Goal: Information Seeking & Learning: Learn about a topic

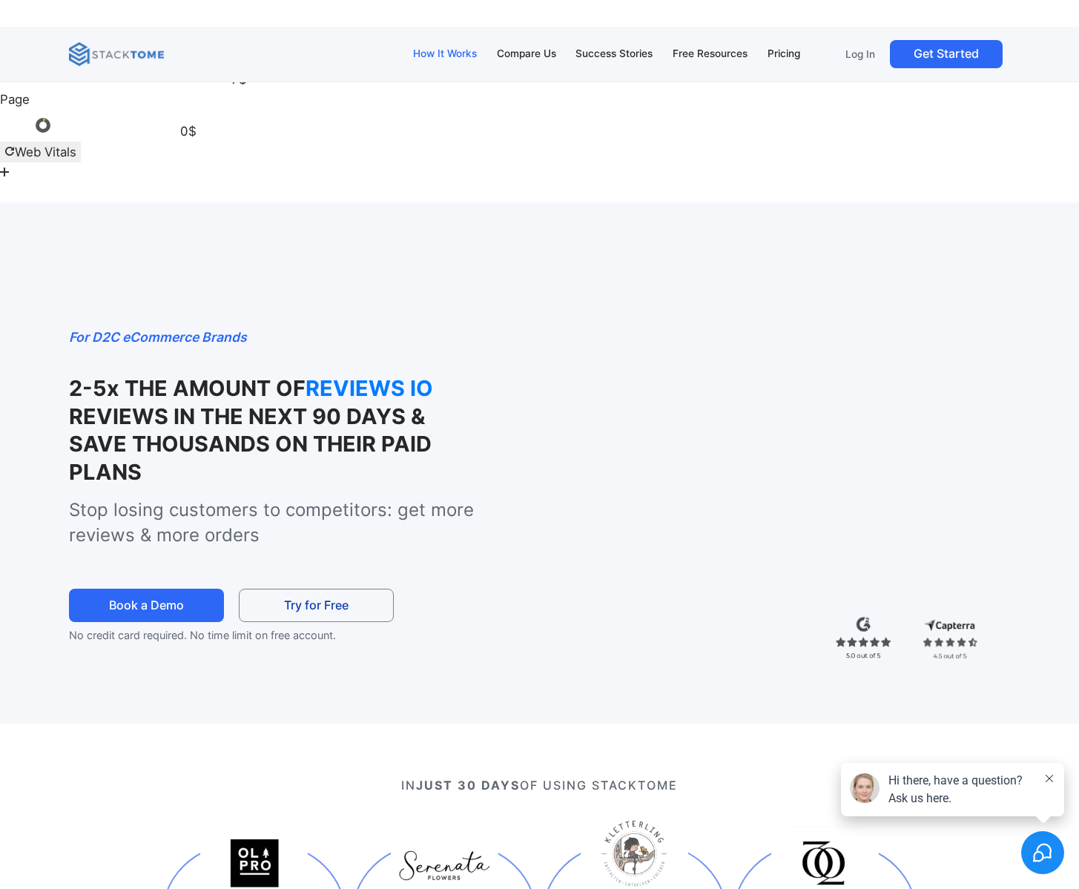
click at [445, 52] on div "How It Works" at bounding box center [445, 54] width 64 height 16
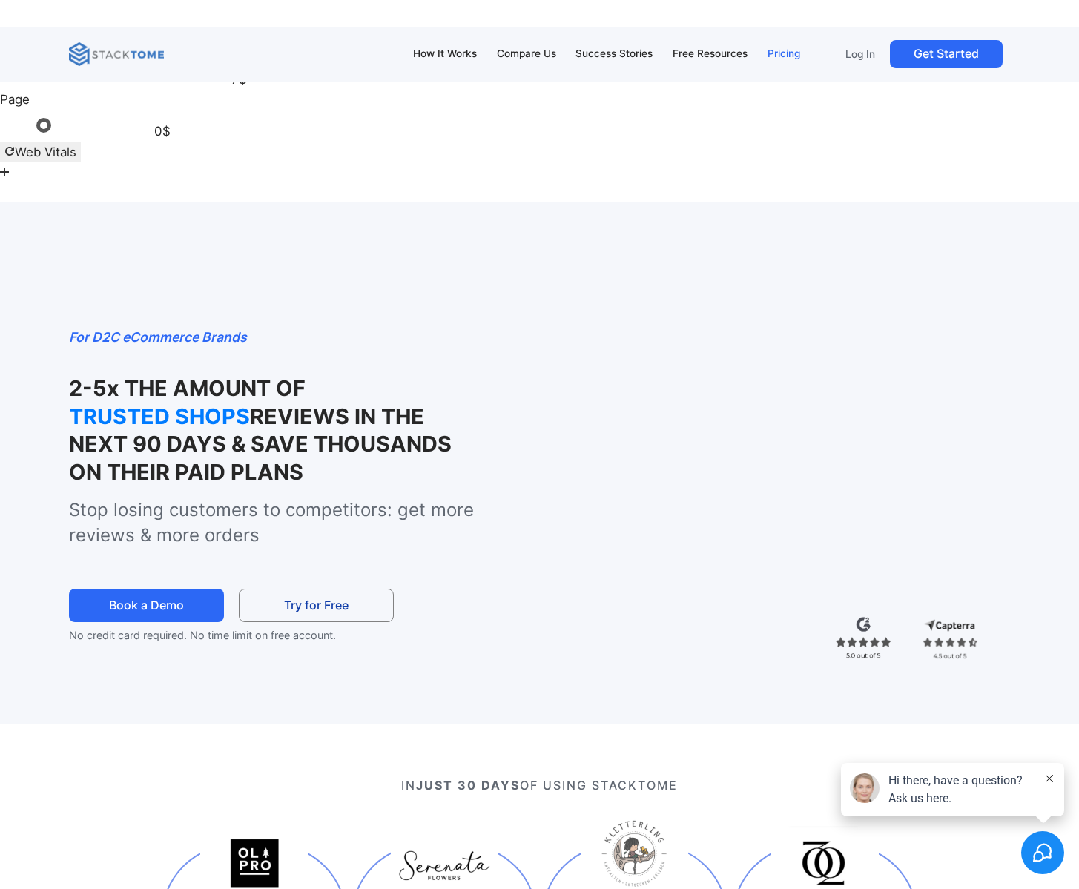
click at [795, 53] on div "Pricing" at bounding box center [783, 54] width 33 height 16
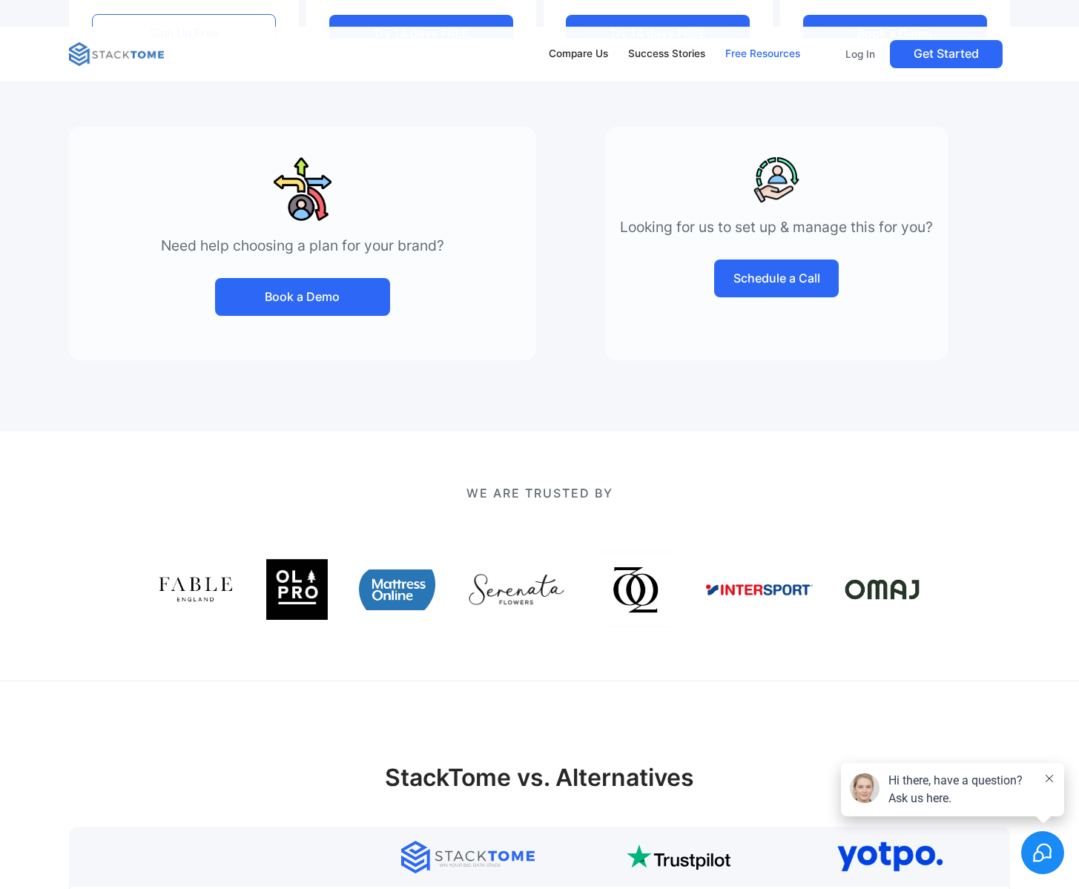
scroll to position [1197, 0]
